Goal: Ask a question

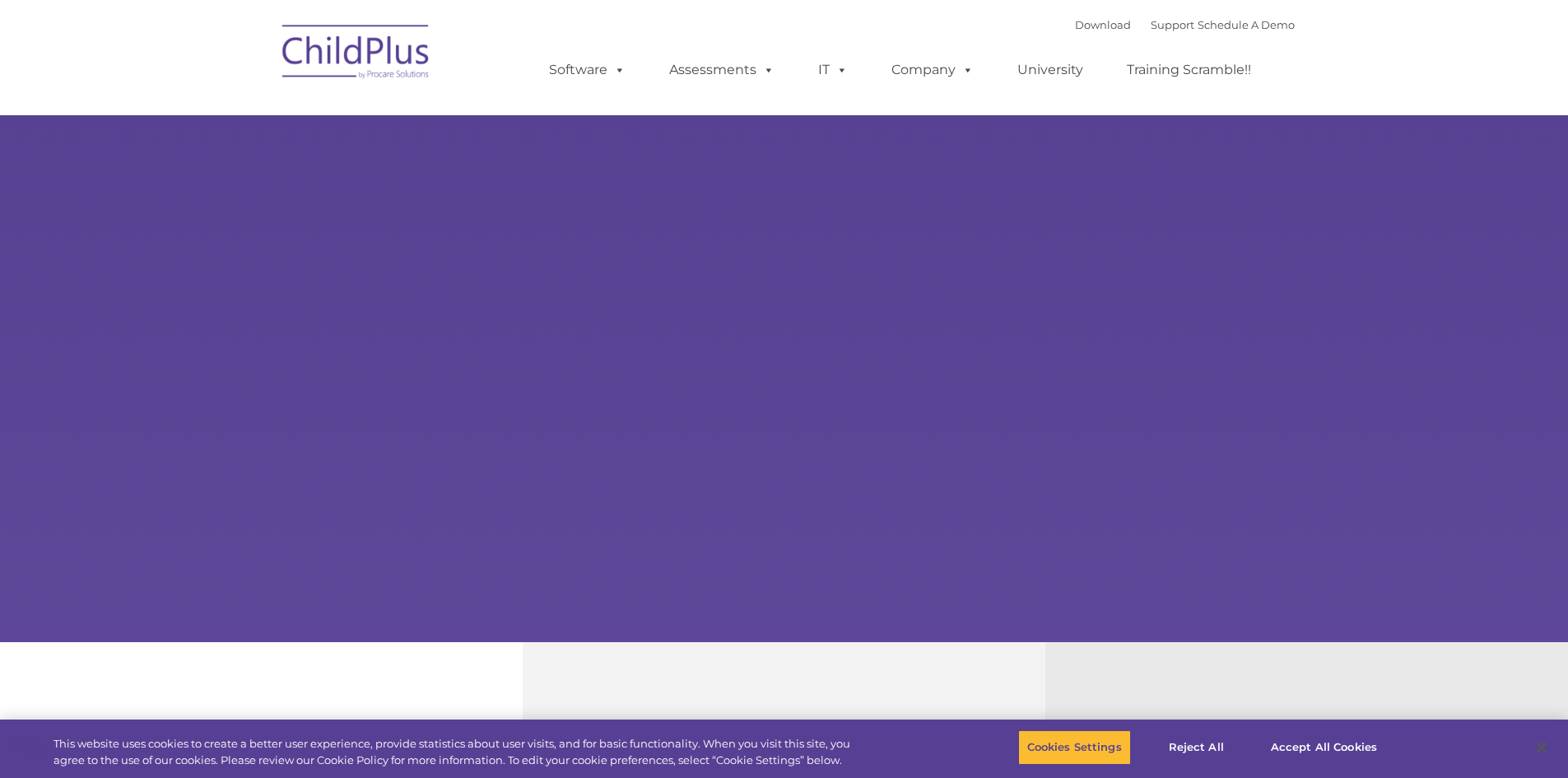
select select "MEDIUM"
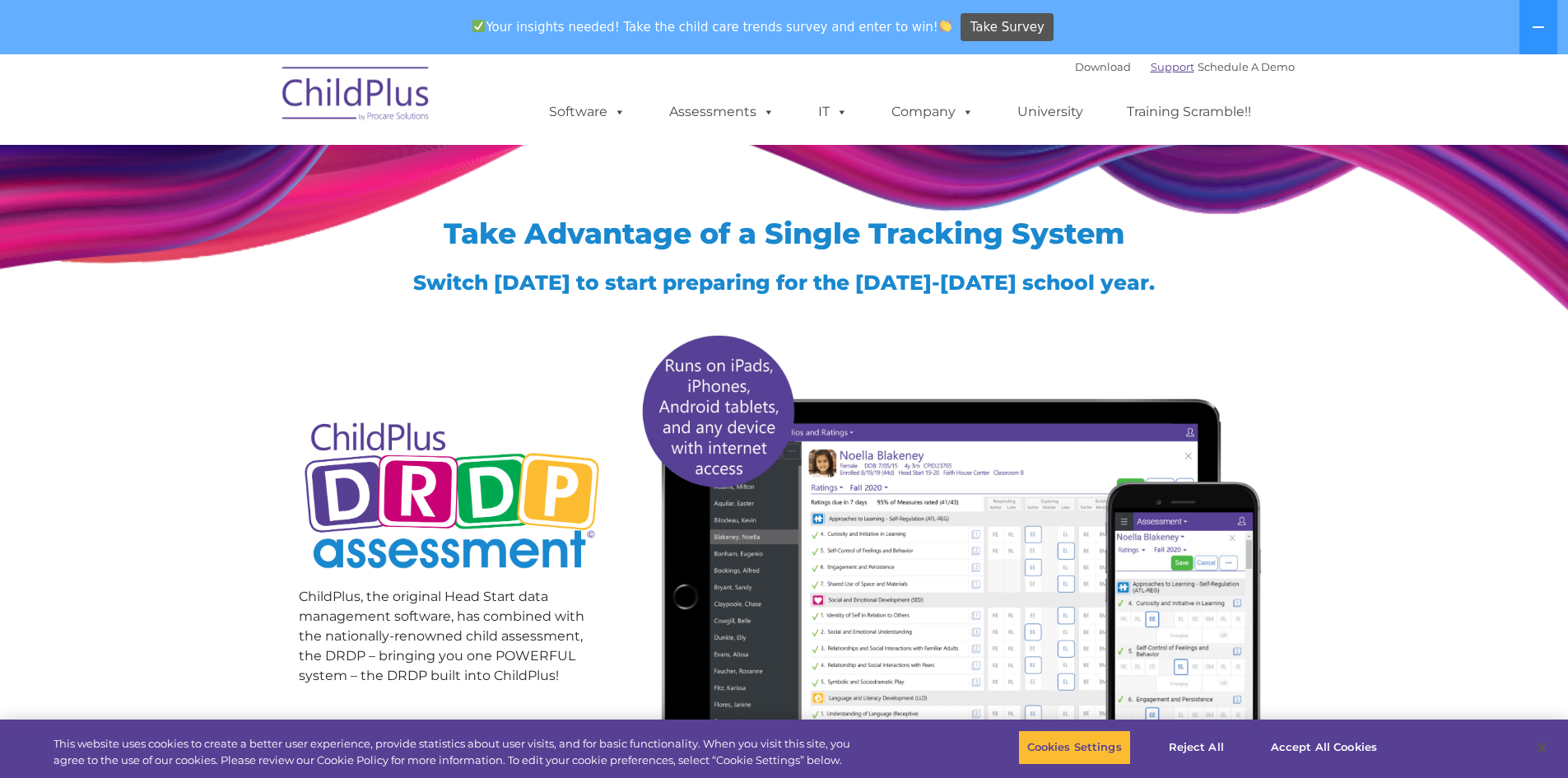
click at [1162, 67] on link "Support" at bounding box center [1173, 67] width 44 height 14
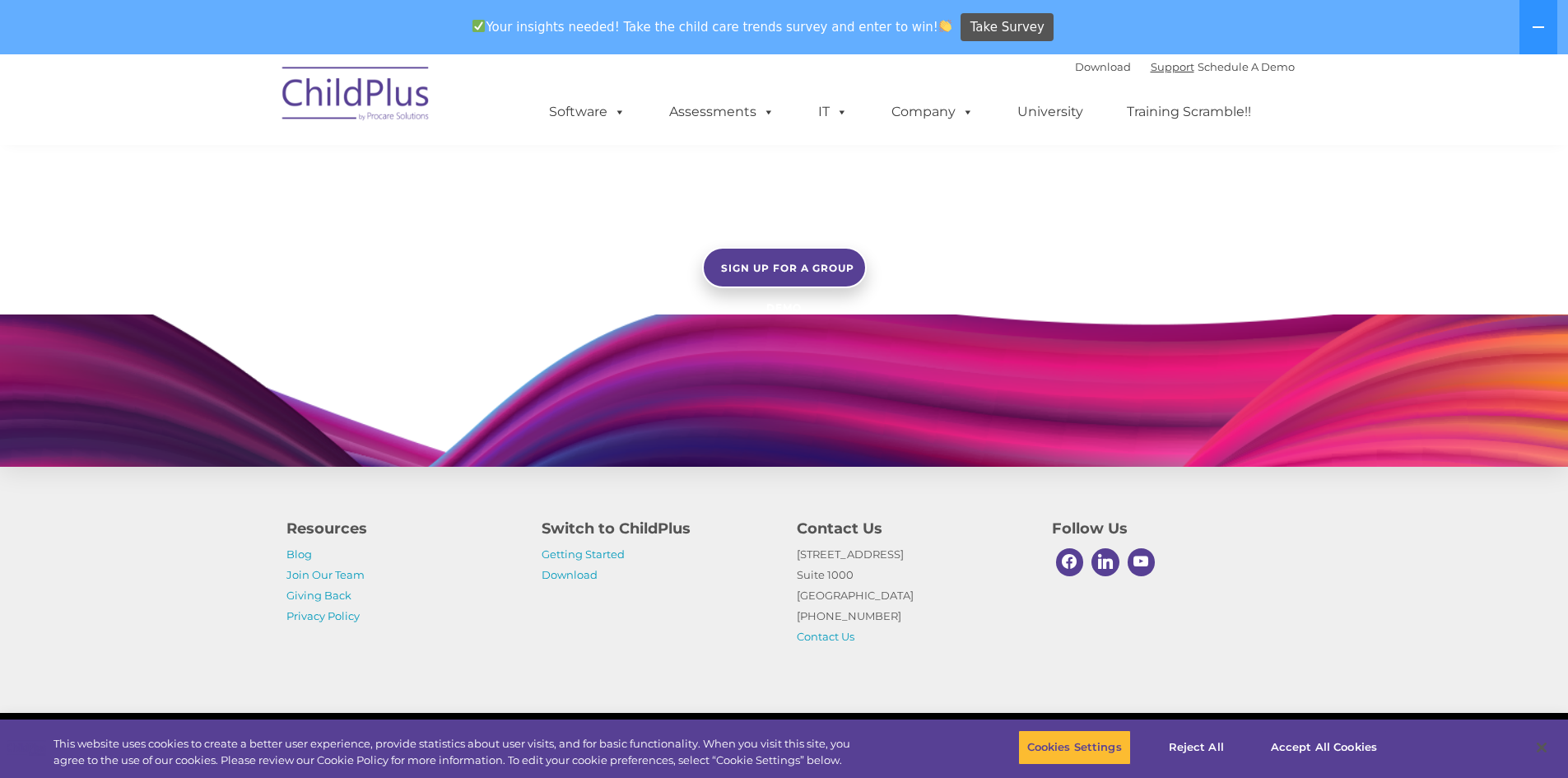
scroll to position [1455, 0]
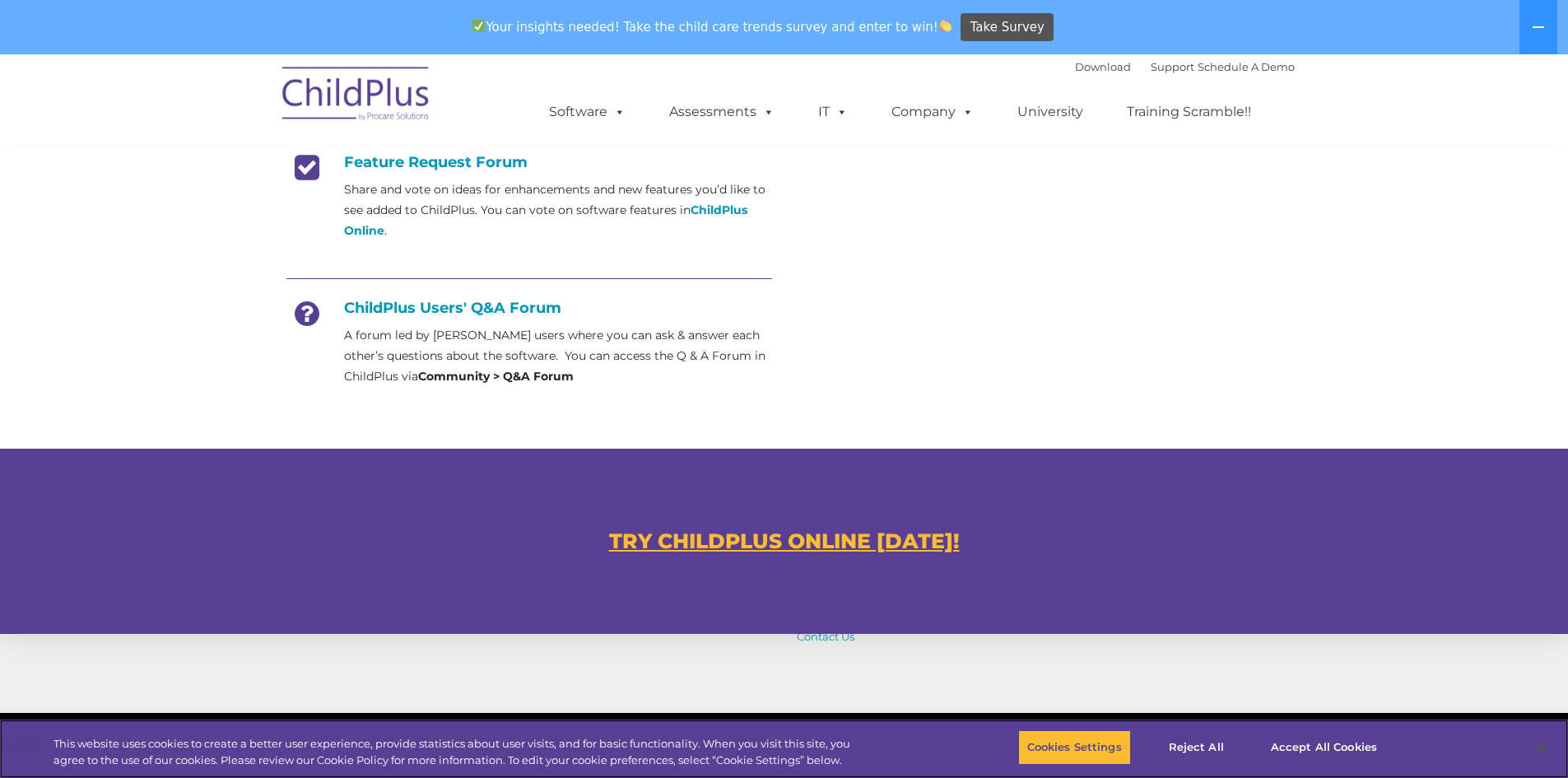
scroll to position [897, 0]
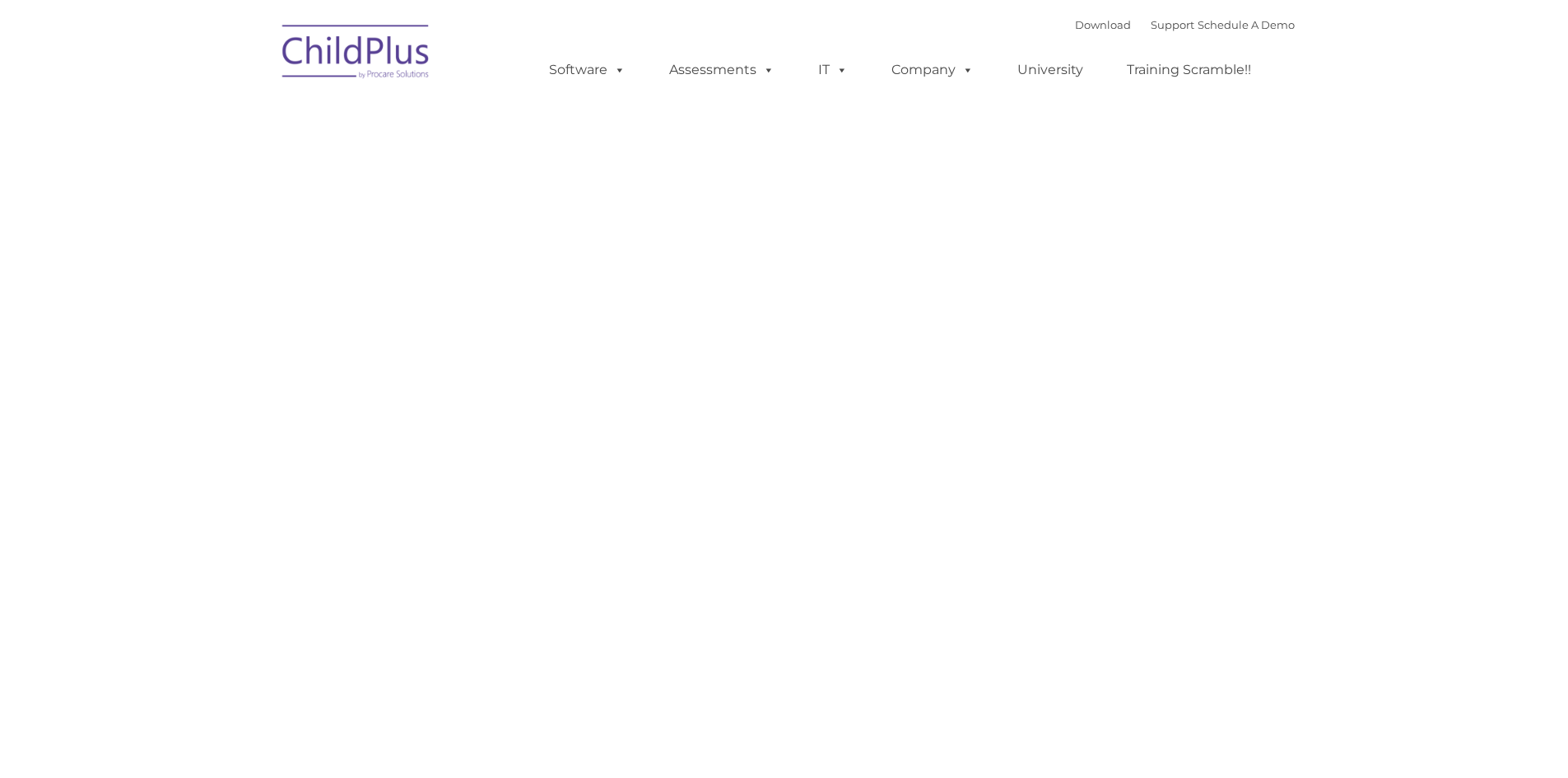
type input ""
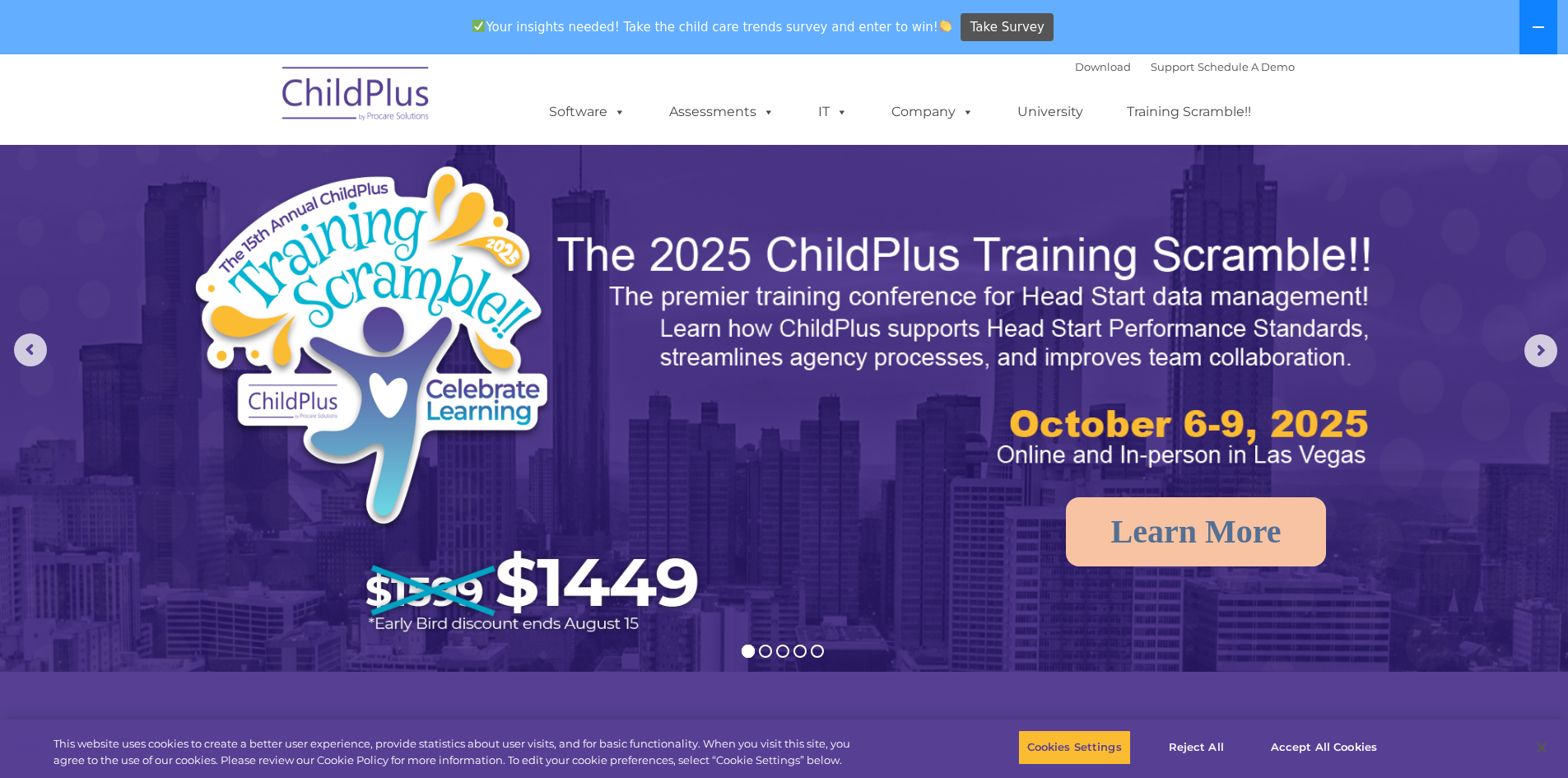
click at [1520, 26] on button at bounding box center [1538, 27] width 38 height 54
